Goal: Browse casually

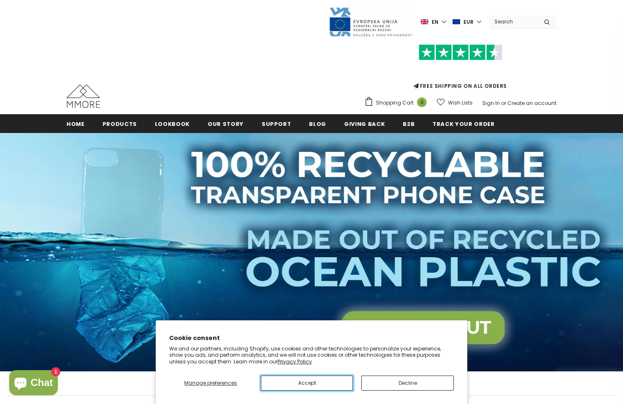
click at [307, 383] on button "Accept" at bounding box center [307, 383] width 93 height 15
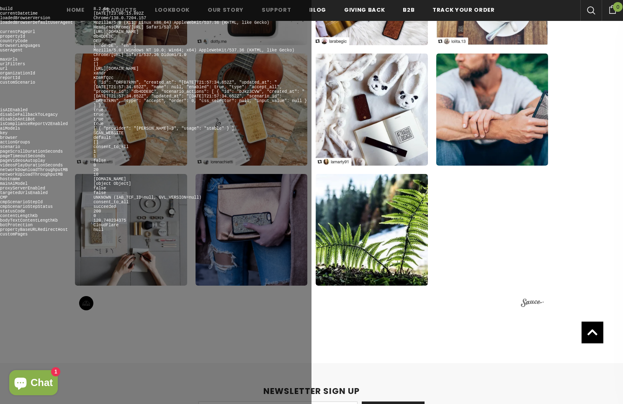
scroll to position [1223, 0]
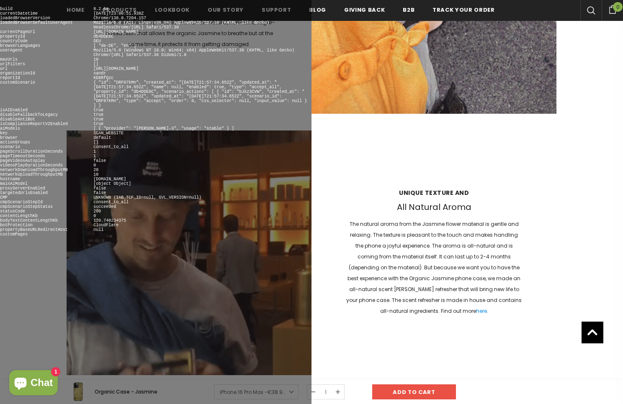
scroll to position [1635, 0]
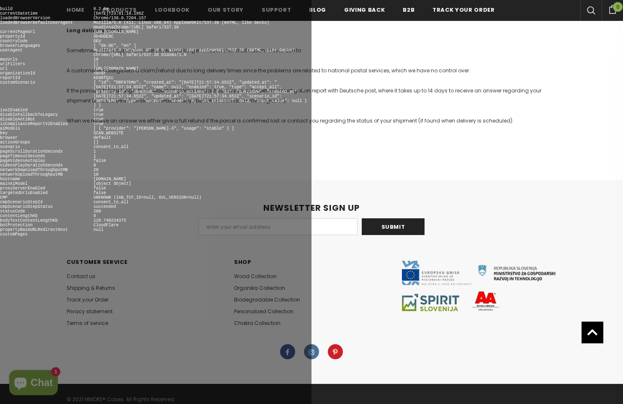
scroll to position [904, 0]
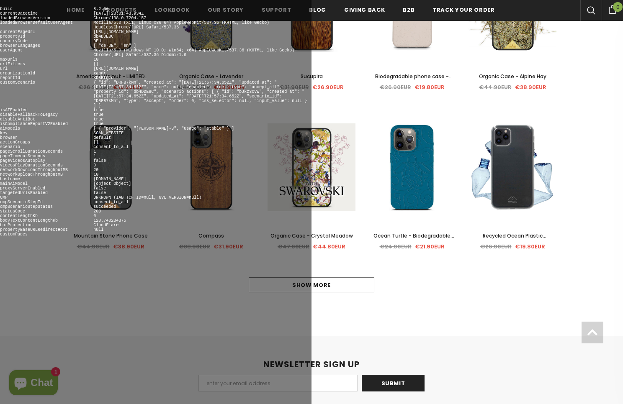
scroll to position [568, 0]
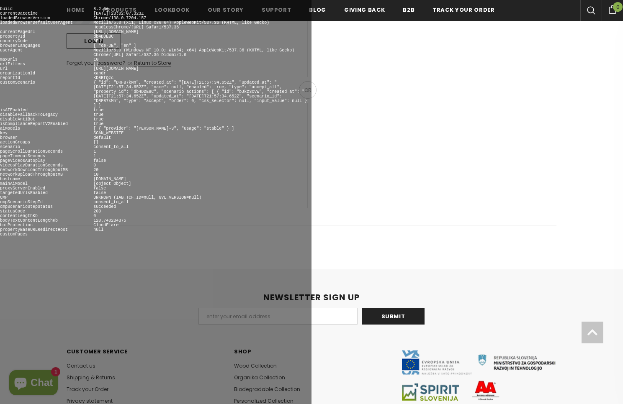
scroll to position [375, 0]
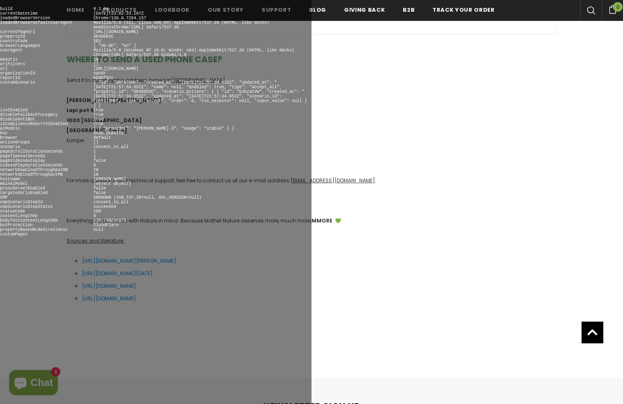
scroll to position [1835, 0]
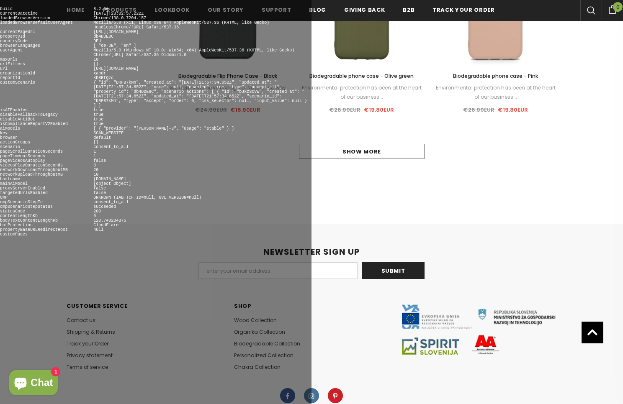
scroll to position [958, 0]
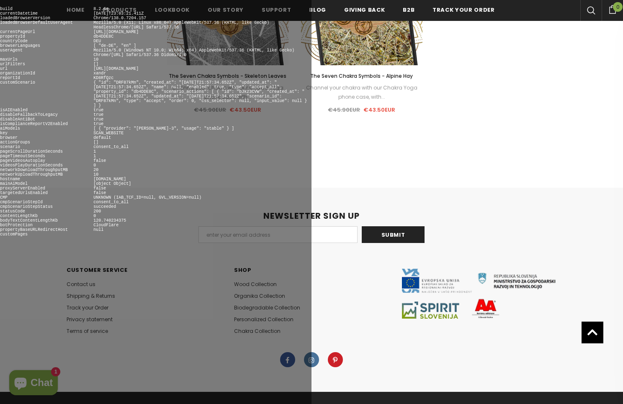
scroll to position [922, 0]
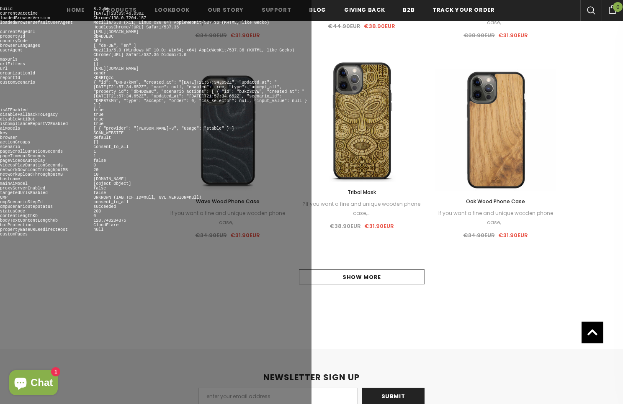
scroll to position [958, 0]
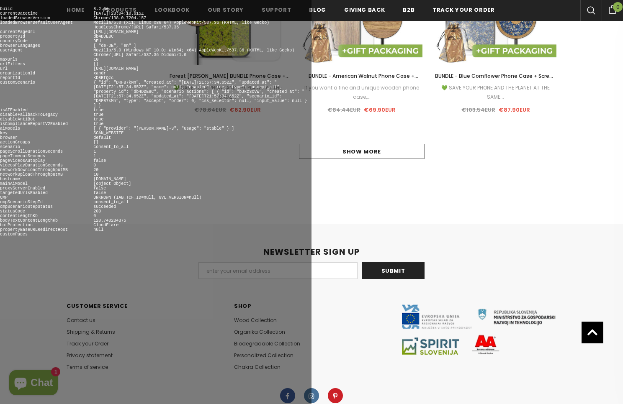
scroll to position [958, 0]
